Goal: Task Accomplishment & Management: Manage account settings

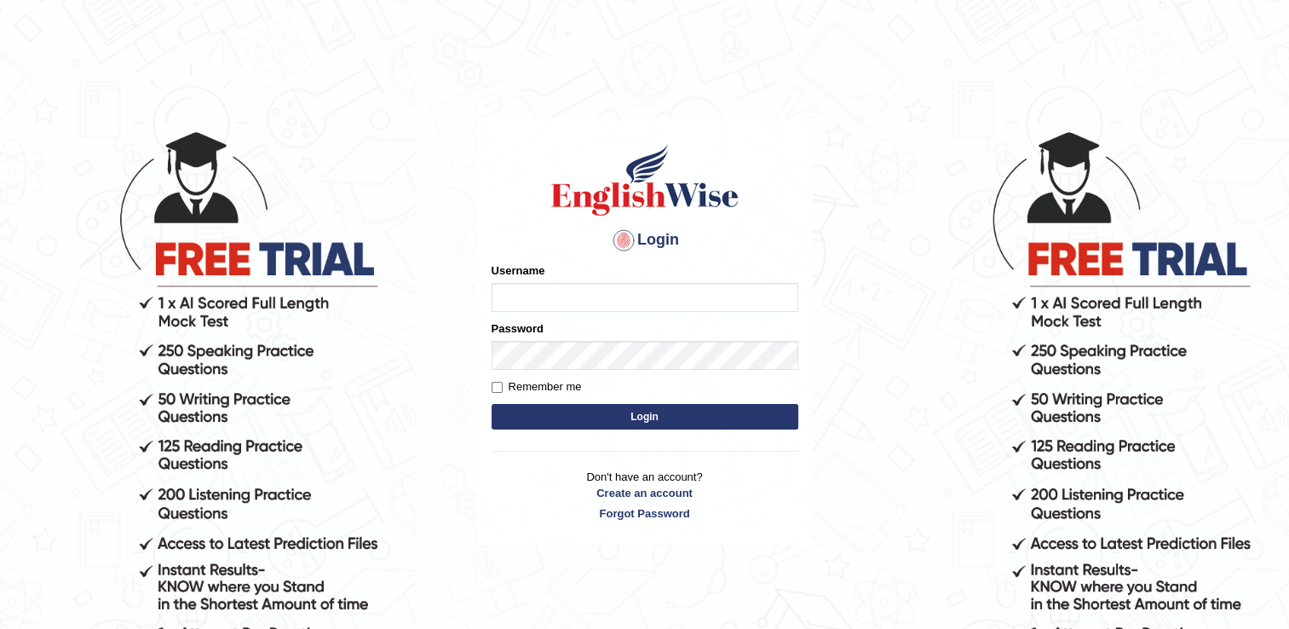
type input "Bibek2025"
click at [607, 416] on button "Login" at bounding box center [645, 417] width 307 height 26
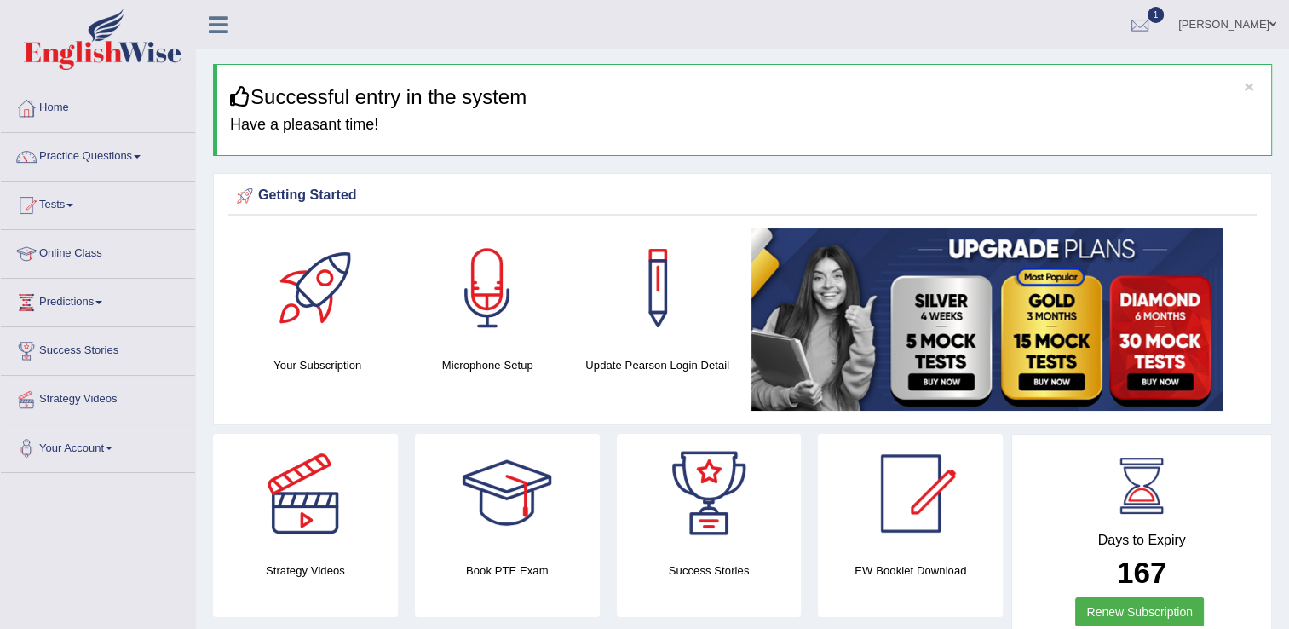
click at [607, 416] on div "Getting Started Your Subscription Microphone Setup Update Pearson Login Detail ×" at bounding box center [742, 299] width 1059 height 252
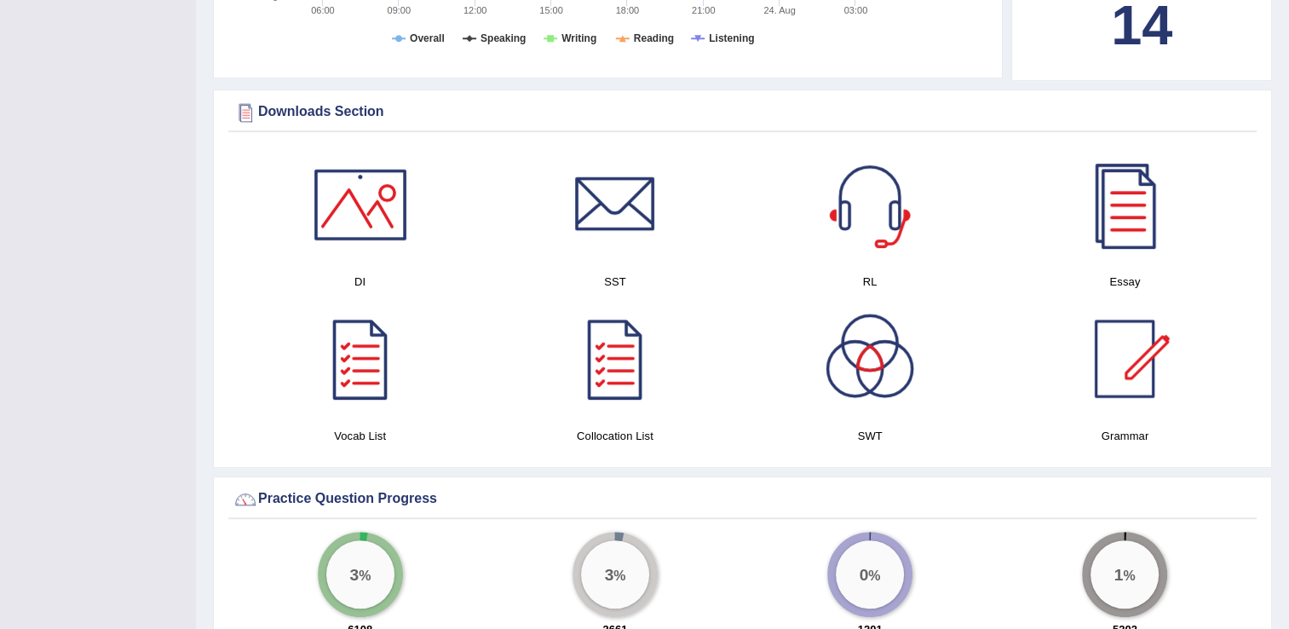
scroll to position [901, 0]
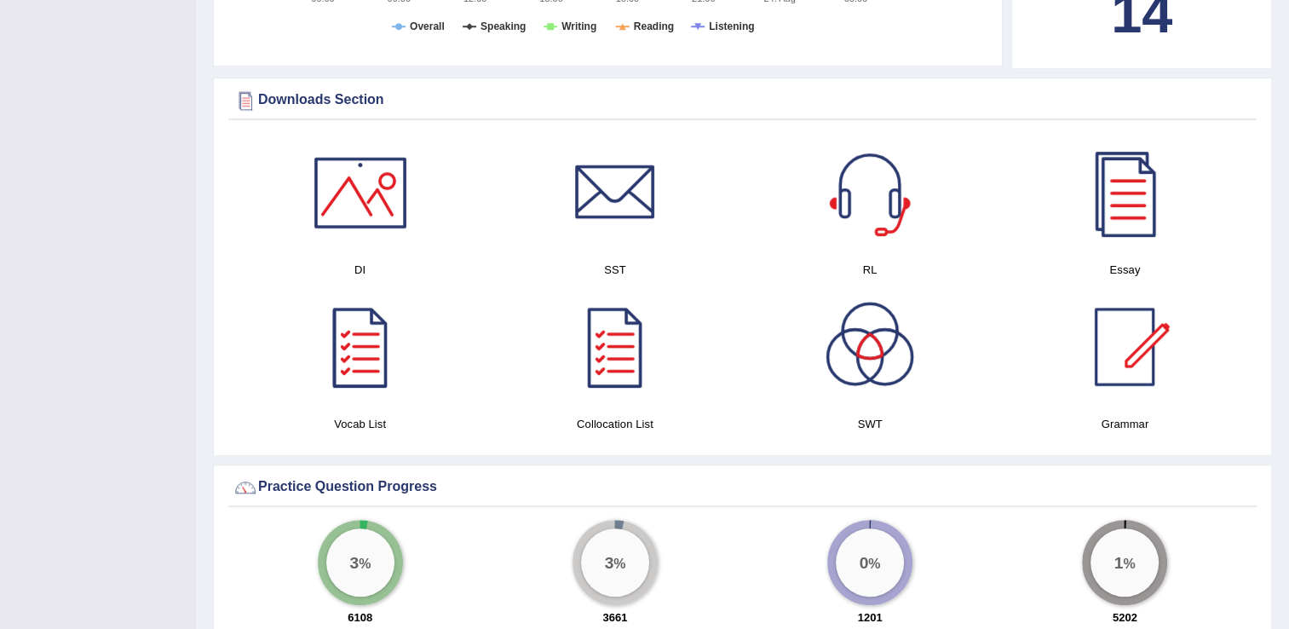
click at [381, 360] on div at bounding box center [360, 346] width 119 height 119
